Goal: Find specific page/section

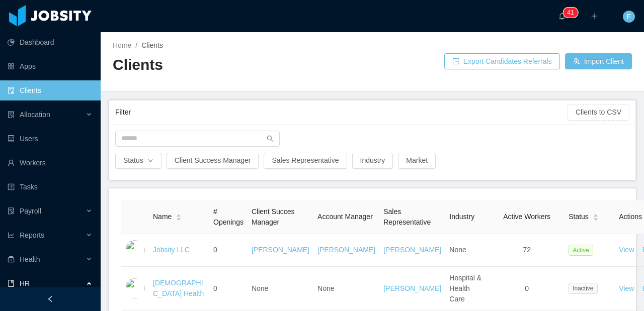
scroll to position [60, 0]
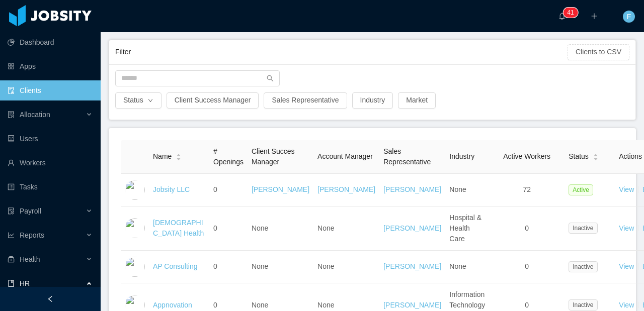
click at [179, 69] on div "Status Client Success Manager Sales Representative Industry Market" at bounding box center [372, 91] width 526 height 55
click at [178, 71] on input "text" at bounding box center [197, 78] width 164 height 16
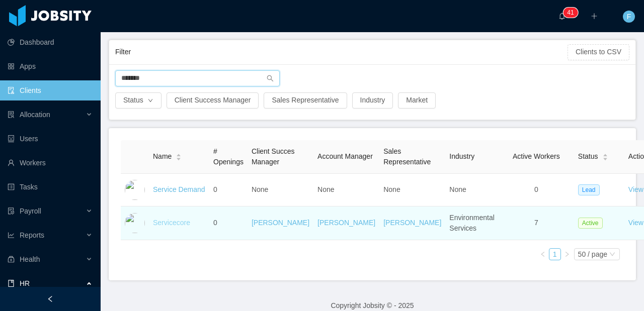
type input "*******"
click at [177, 227] on link "Servicecore" at bounding box center [171, 223] width 37 height 8
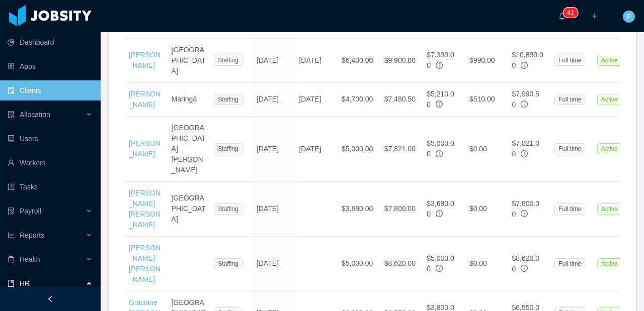
scroll to position [391, 0]
